Goal: Task Accomplishment & Management: Manage account settings

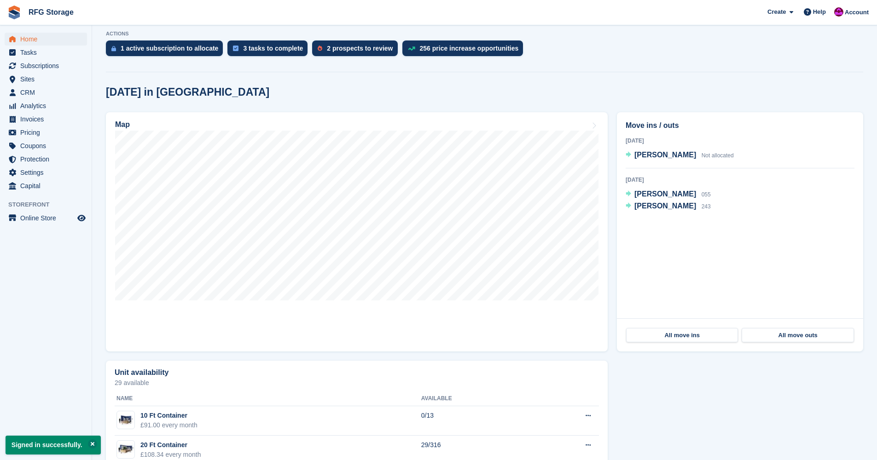
scroll to position [35, 0]
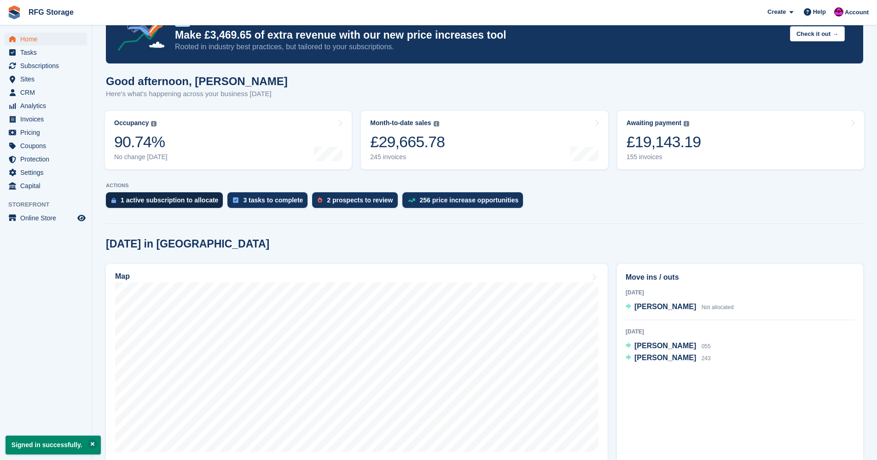
click at [148, 202] on div "1 active subscription to allocate" at bounding box center [170, 200] width 98 height 7
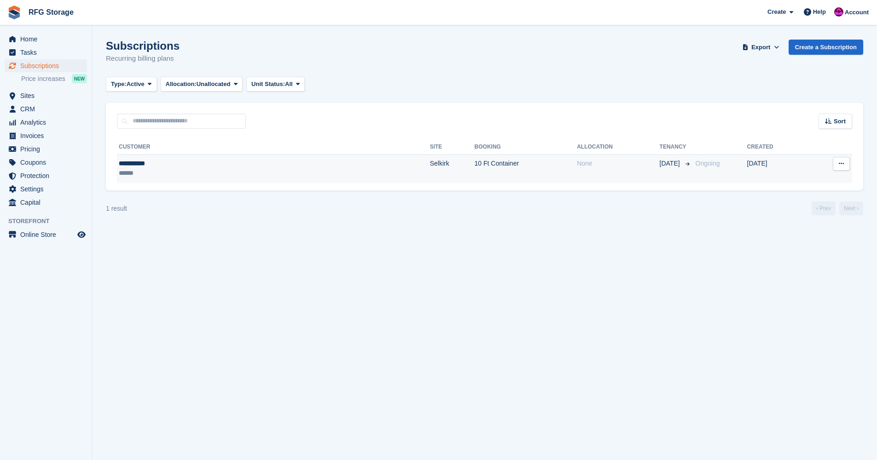
click at [475, 166] on td "10 Ft Container" at bounding box center [526, 168] width 103 height 29
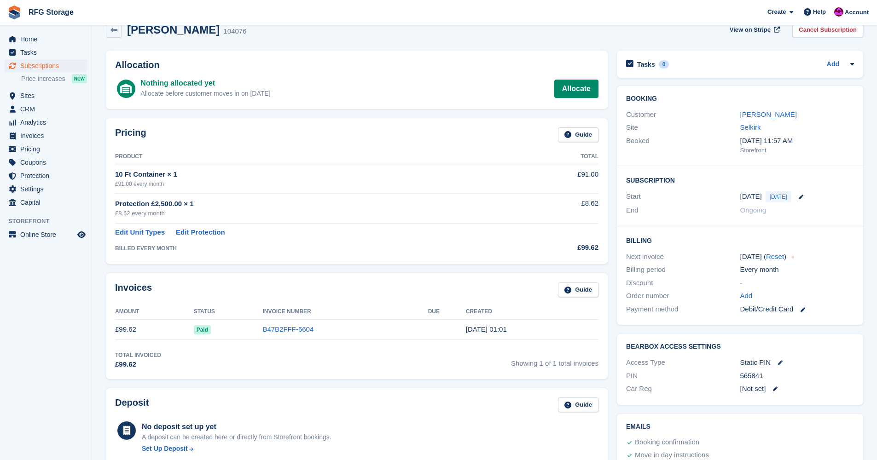
scroll to position [26, 0]
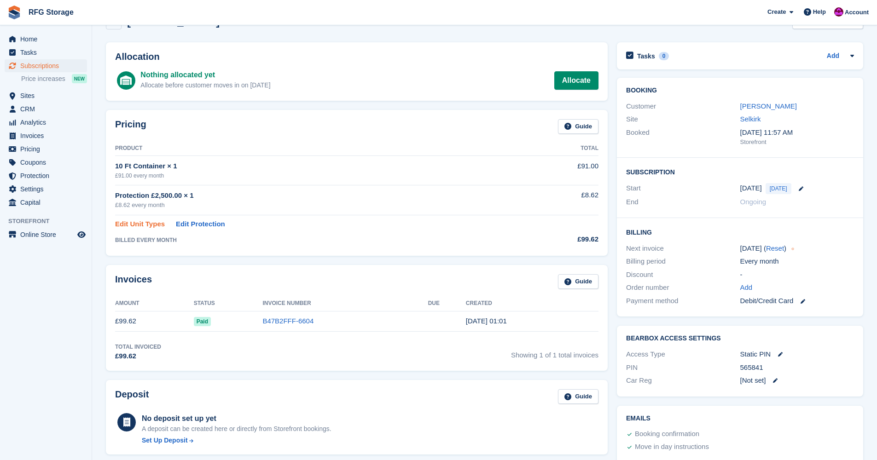
click at [150, 221] on link "Edit Unit Types" at bounding box center [140, 224] width 50 height 11
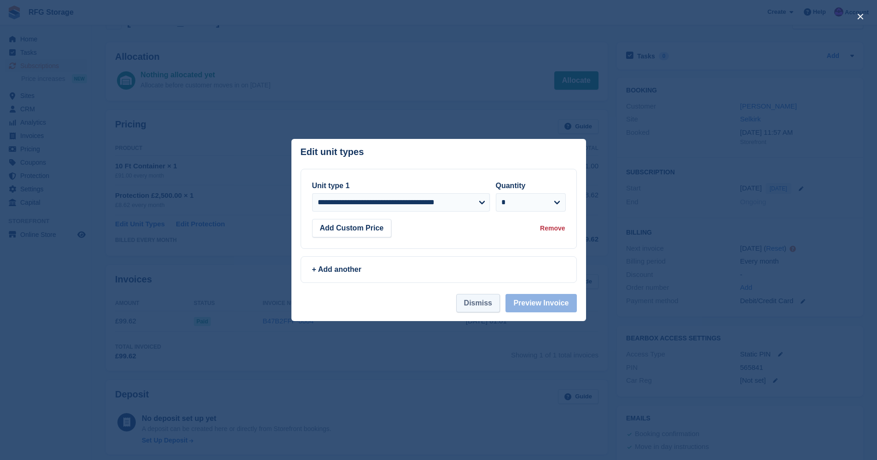
click at [481, 307] on button "Dismiss" at bounding box center [478, 303] width 44 height 18
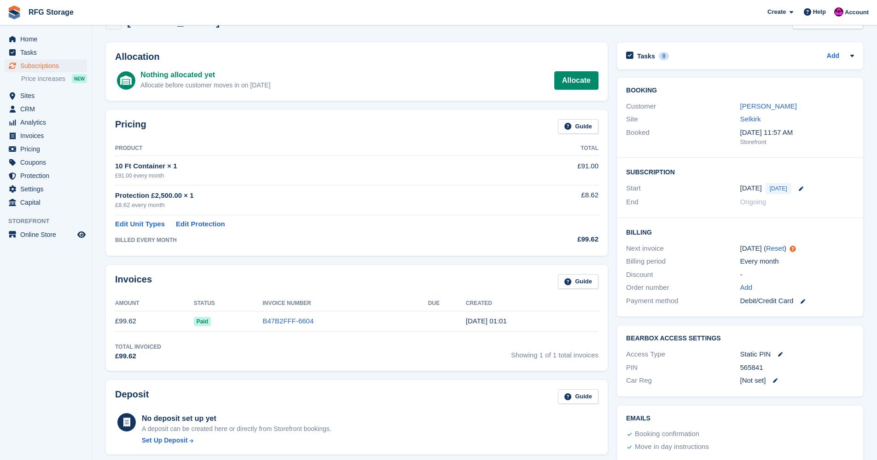
click at [521, 229] on td "£99.62" at bounding box center [560, 237] width 78 height 17
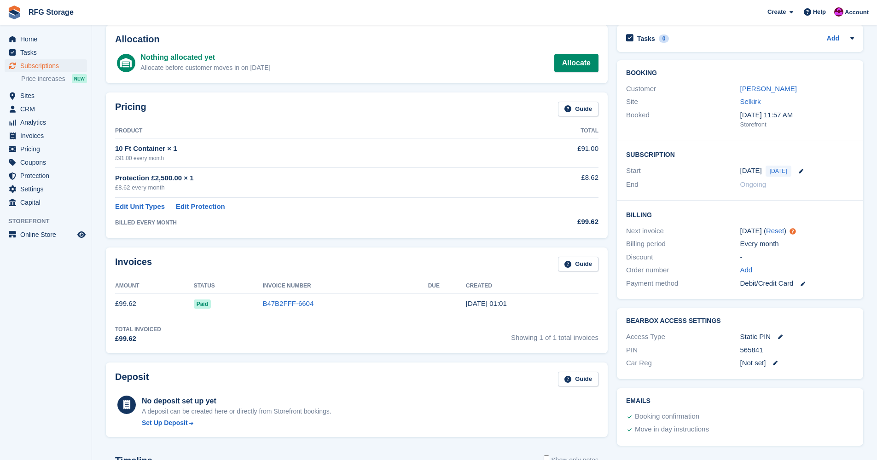
scroll to position [45, 0]
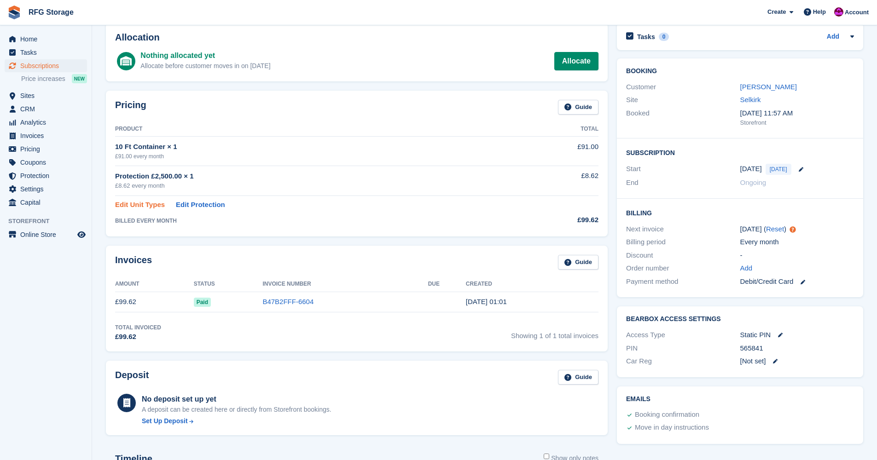
click at [154, 206] on link "Edit Unit Types" at bounding box center [140, 205] width 50 height 11
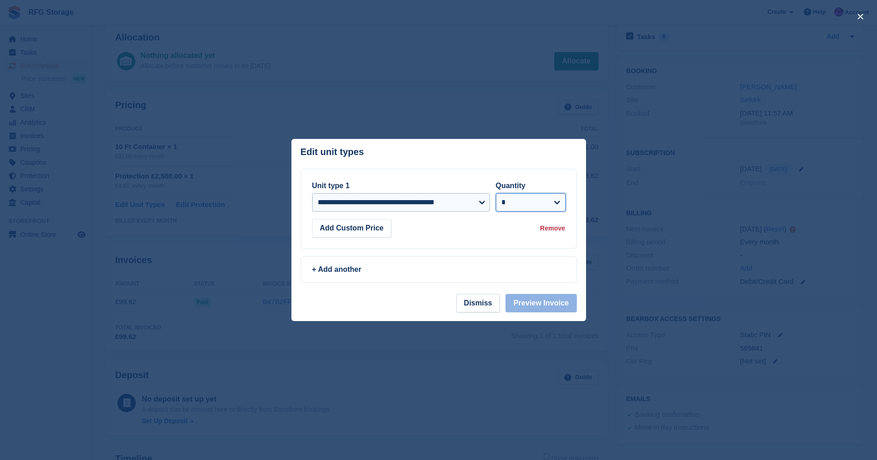
scroll to position [0, 0]
select select "*****"
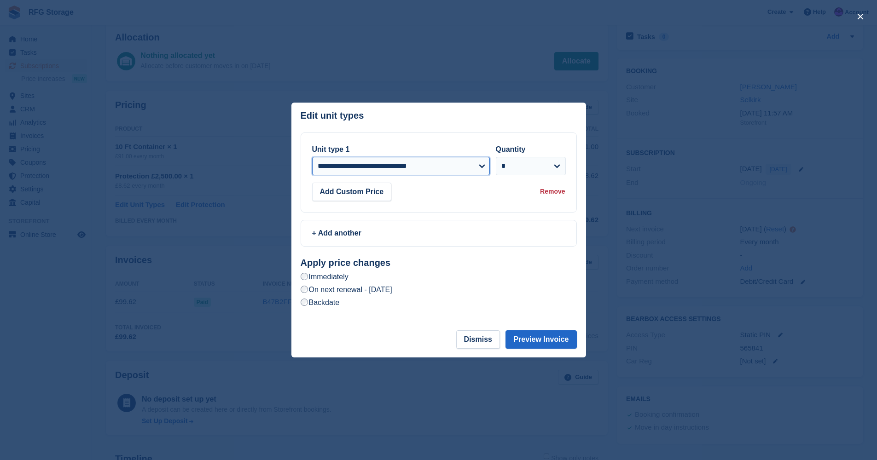
scroll to position [43, 0]
click at [538, 341] on button "Preview Invoice" at bounding box center [541, 340] width 71 height 18
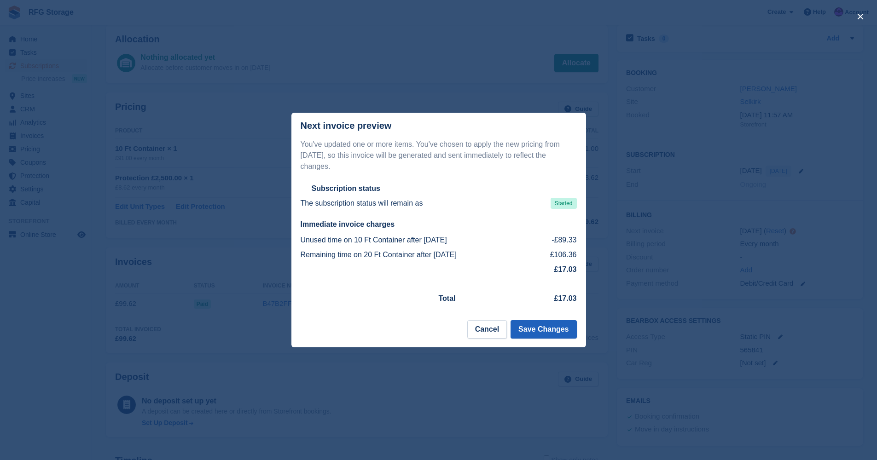
click at [552, 328] on button "Save Changes" at bounding box center [544, 329] width 66 height 18
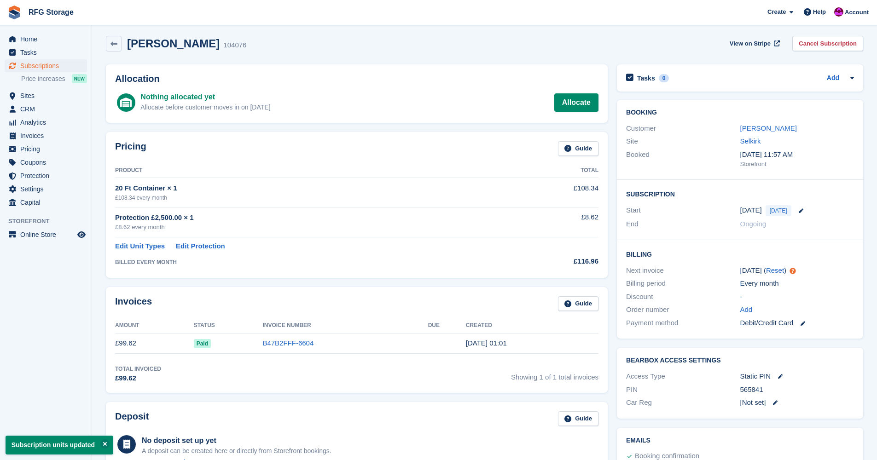
scroll to position [6, 0]
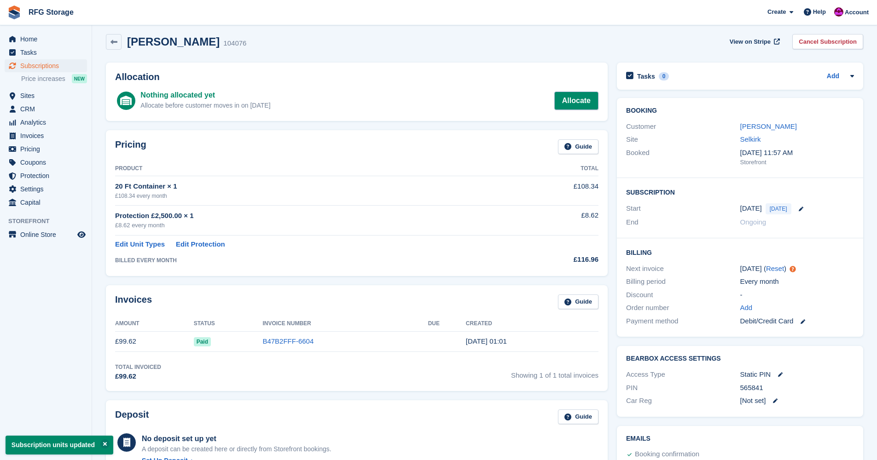
click at [573, 100] on link "Allocate" at bounding box center [576, 101] width 44 height 18
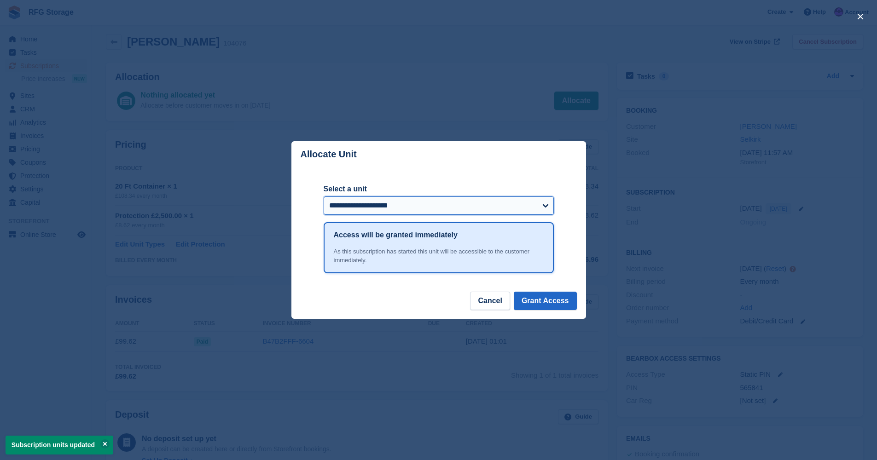
select select "*****"
click at [533, 301] on button "Grant Access" at bounding box center [545, 301] width 63 height 18
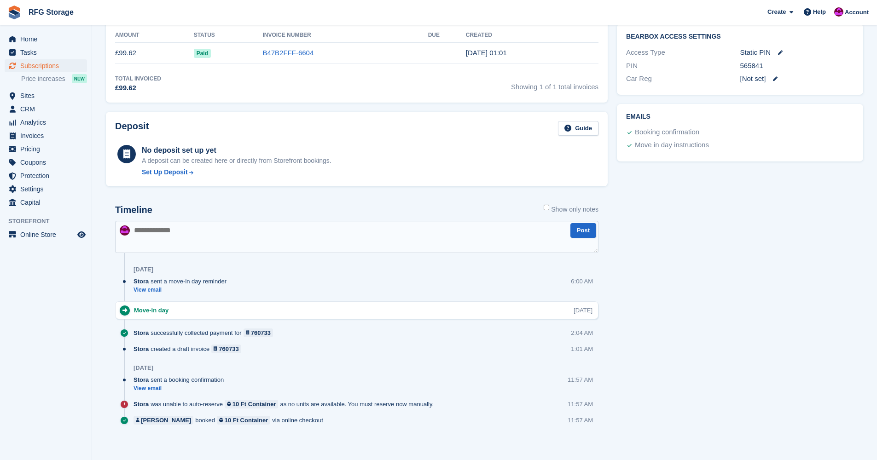
scroll to position [0, 0]
